Goal: Transaction & Acquisition: Book appointment/travel/reservation

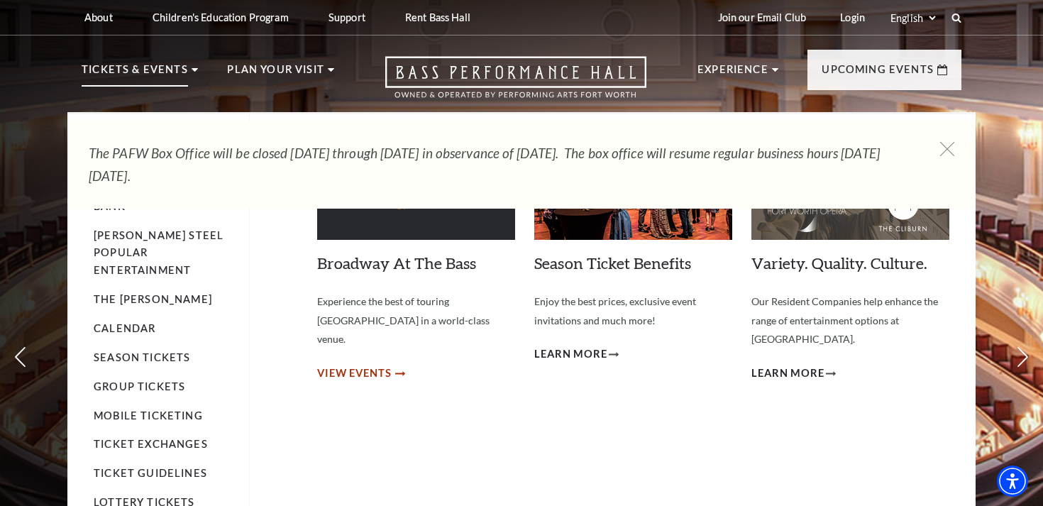
click at [348, 365] on span "View Events" at bounding box center [354, 374] width 74 height 18
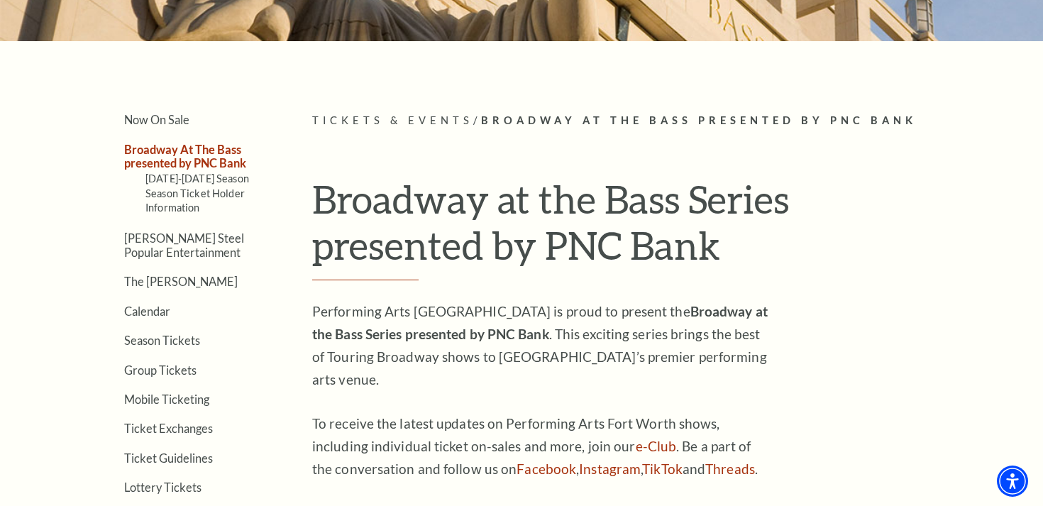
scroll to position [278, 0]
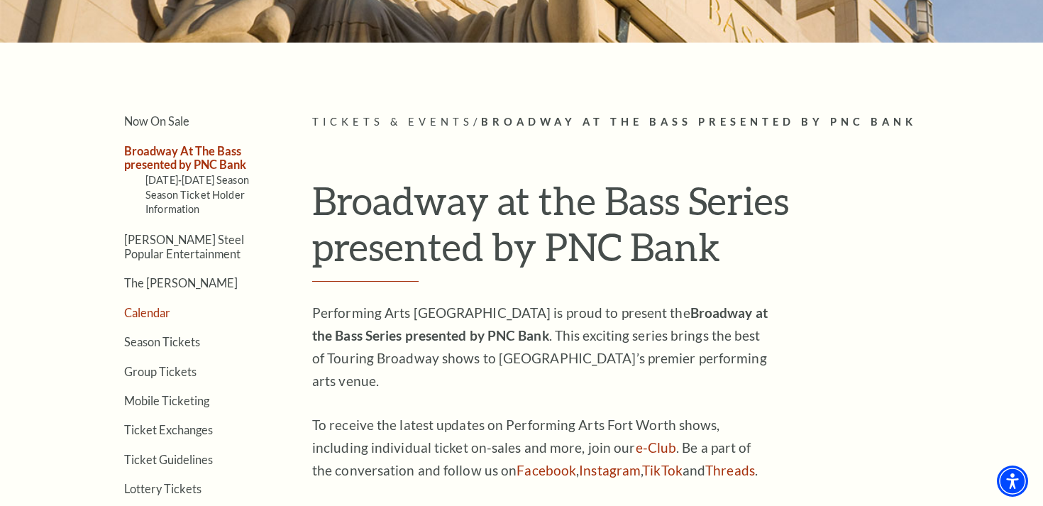
click at [166, 313] on link "Calendar" at bounding box center [147, 312] width 46 height 13
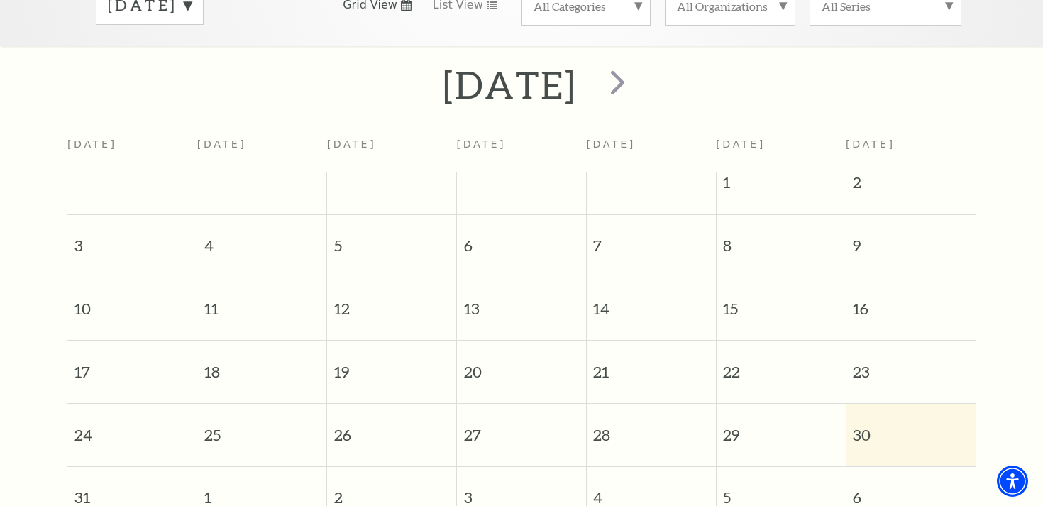
scroll to position [192, 0]
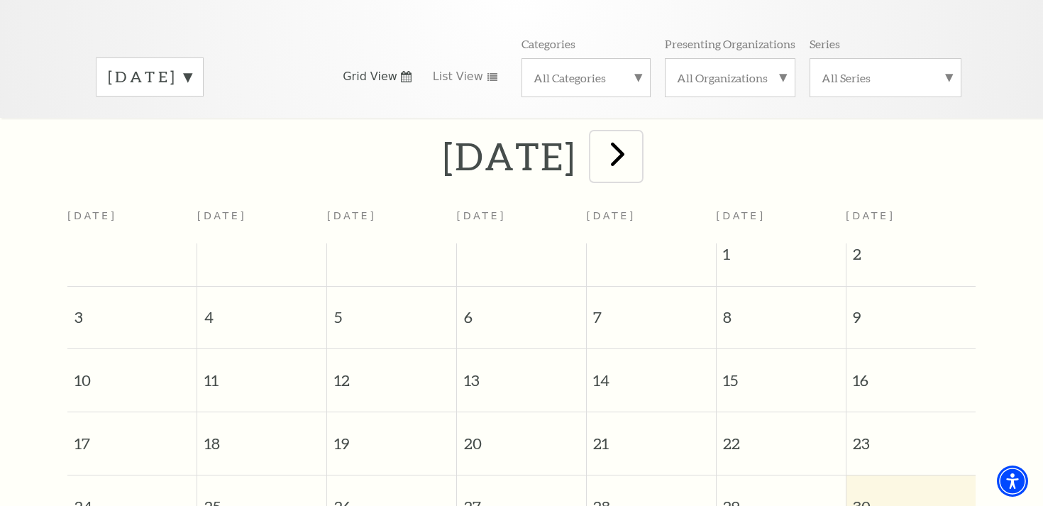
click at [638, 145] on span "next" at bounding box center [617, 153] width 40 height 40
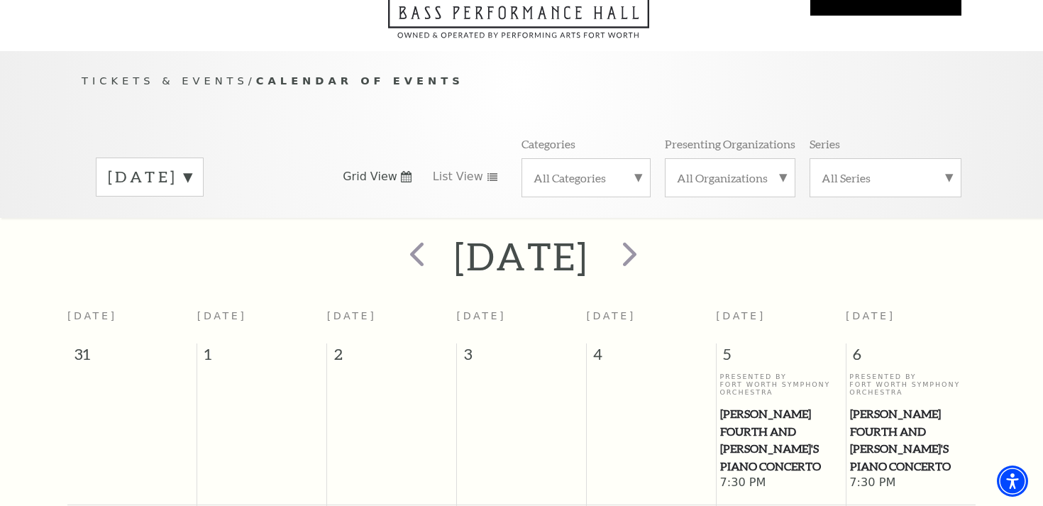
scroll to position [91, 0]
click at [650, 240] on span "next" at bounding box center [629, 254] width 40 height 40
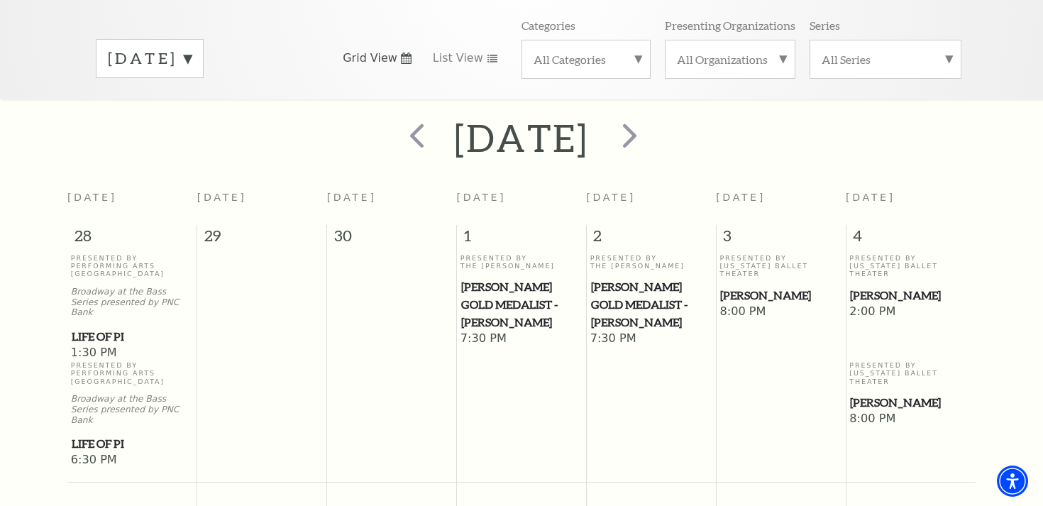
scroll to position [156, 0]
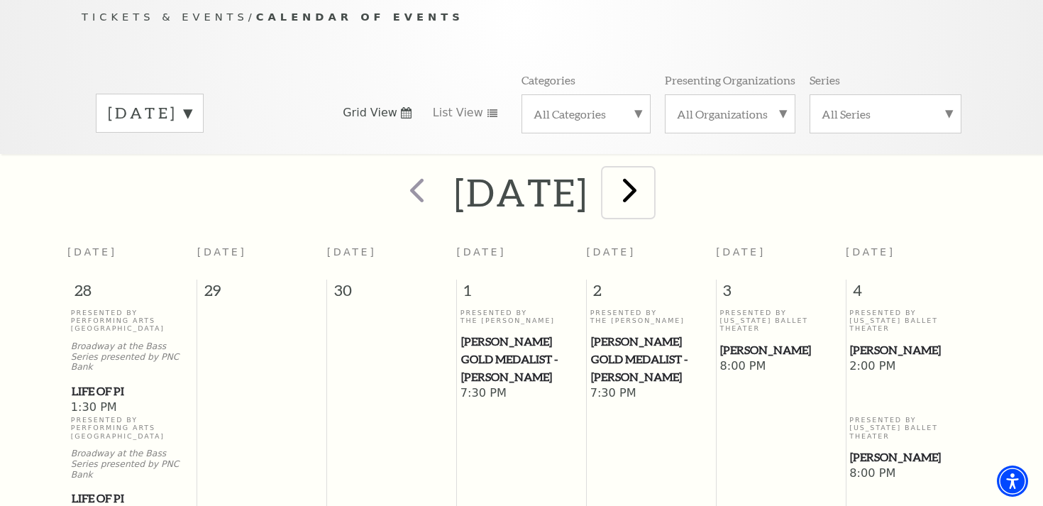
click at [650, 170] on span "next" at bounding box center [629, 190] width 40 height 40
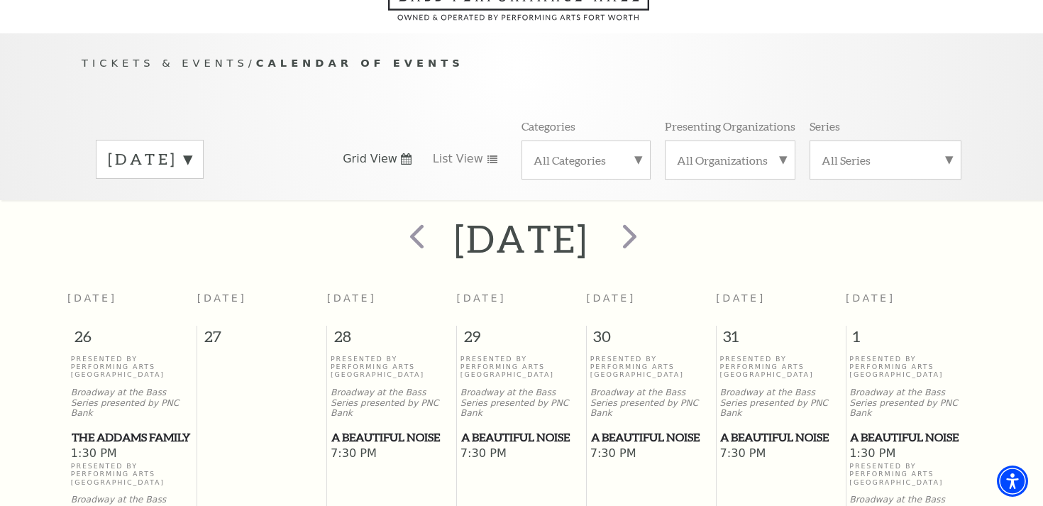
scroll to position [112, 0]
click at [650, 223] on span "next" at bounding box center [629, 233] width 40 height 40
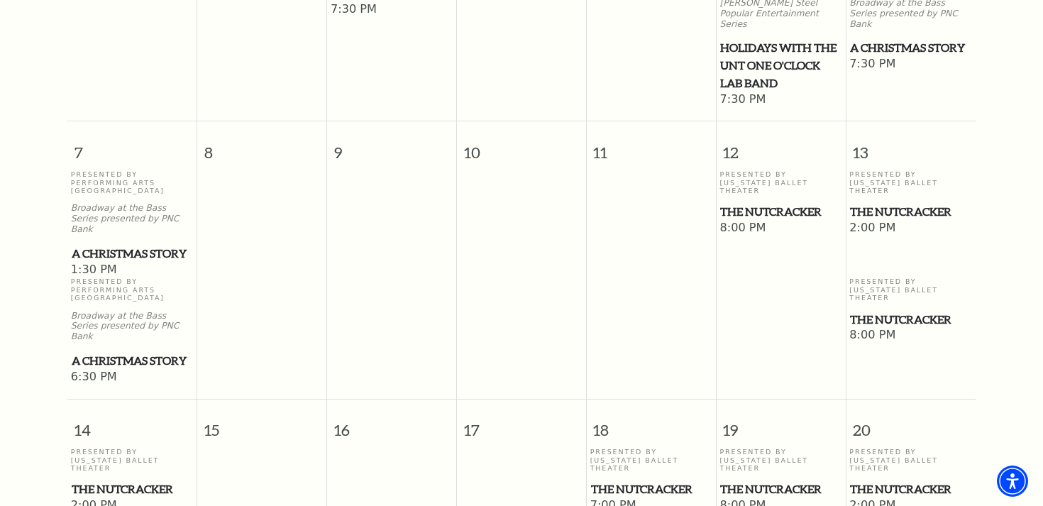
scroll to position [634, 0]
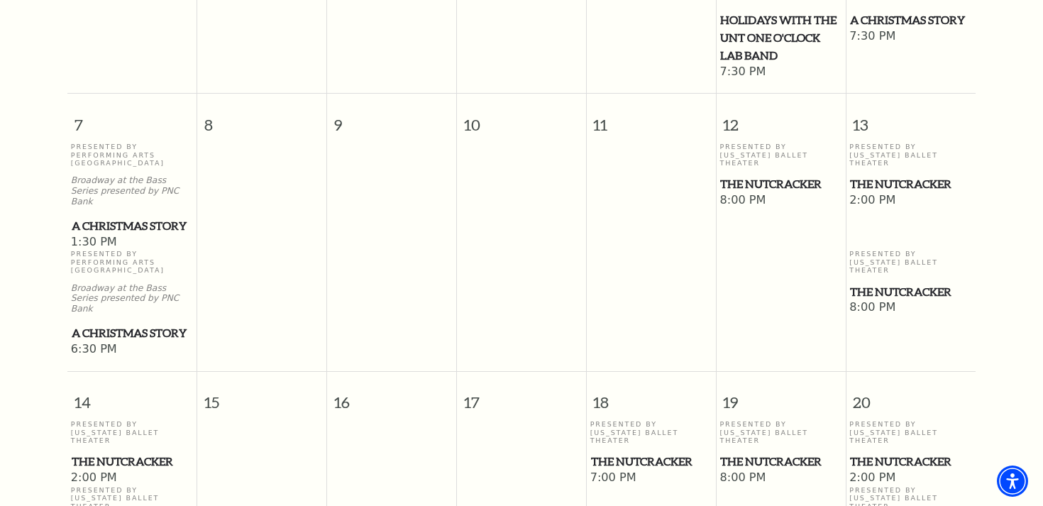
click at [877, 300] on span "8:00 PM" at bounding box center [910, 308] width 123 height 16
click at [870, 300] on span "8:00 PM" at bounding box center [910, 308] width 123 height 16
click at [752, 143] on div "Presented By Texas Ballet Theater The Nutcracker" at bounding box center [780, 168] width 122 height 50
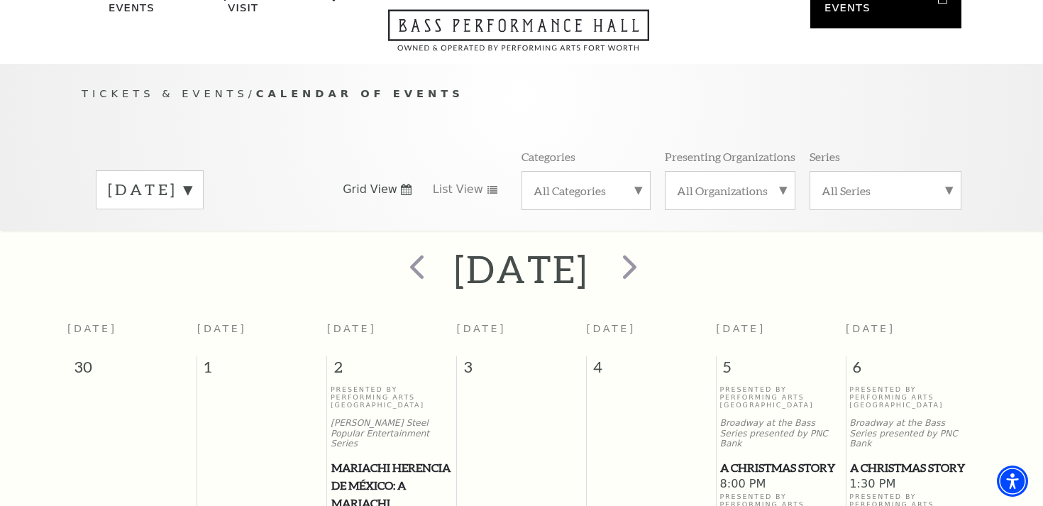
scroll to position [0, 0]
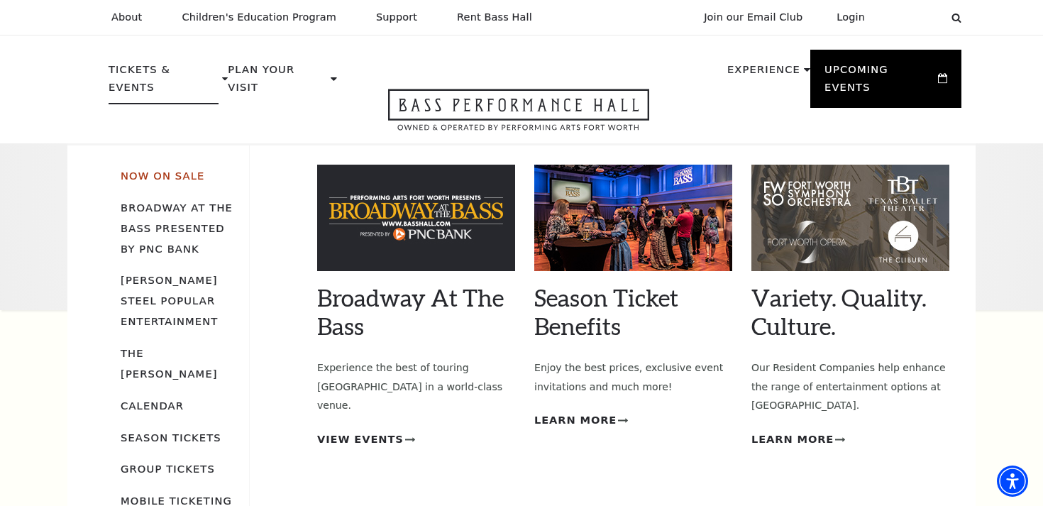
click at [177, 170] on link "Now On Sale" at bounding box center [163, 176] width 84 height 12
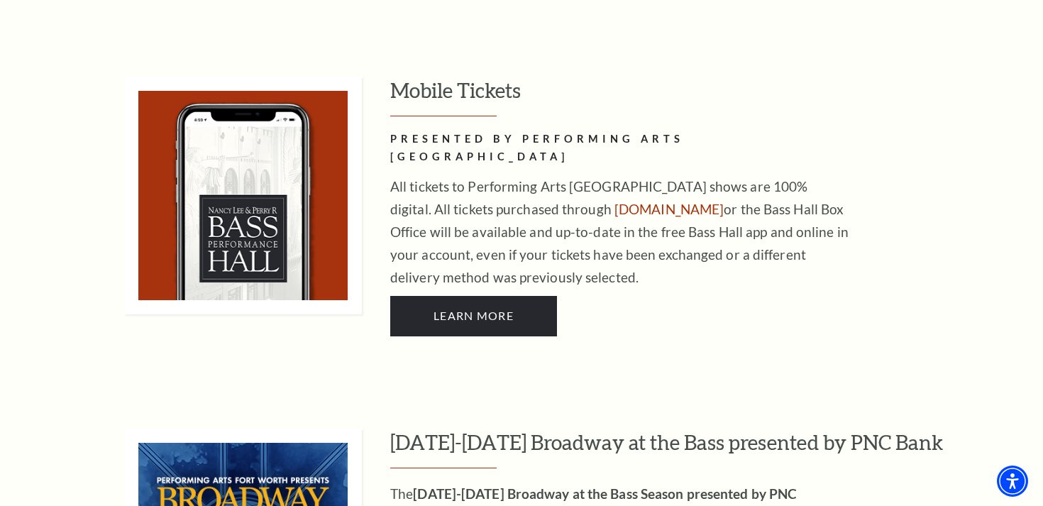
scroll to position [767, 0]
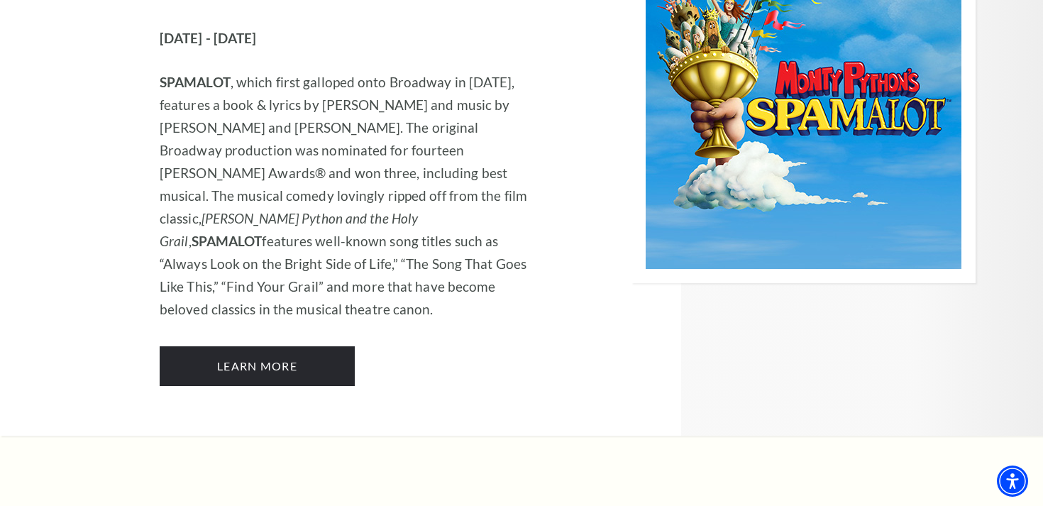
scroll to position [7835, 0]
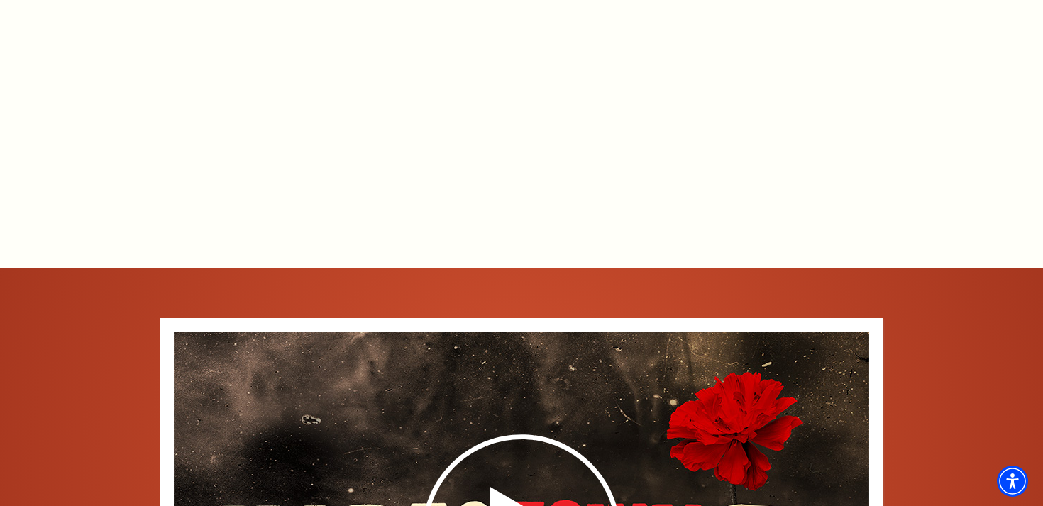
scroll to position [1804, 0]
